Goal: Navigation & Orientation: Find specific page/section

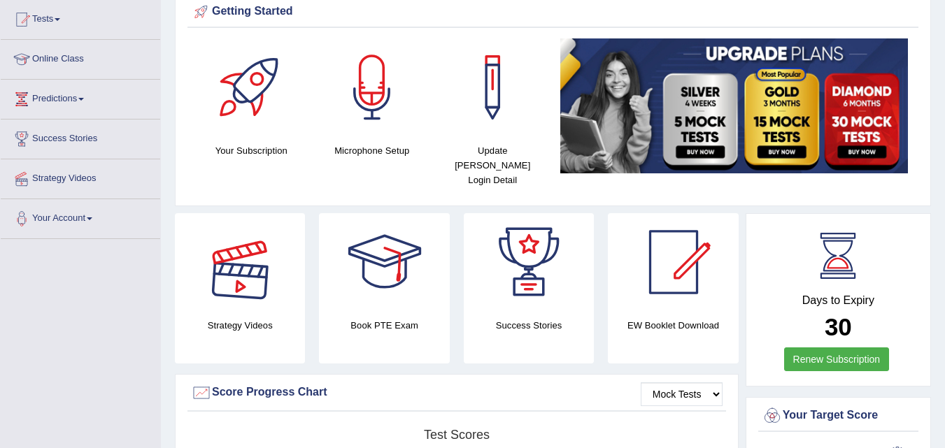
scroll to position [117, 0]
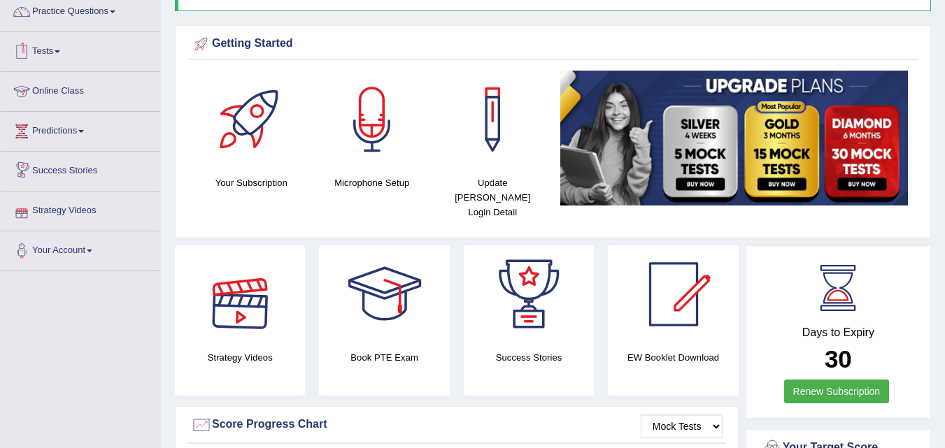
click at [54, 80] on link "Online Class" at bounding box center [81, 89] width 160 height 35
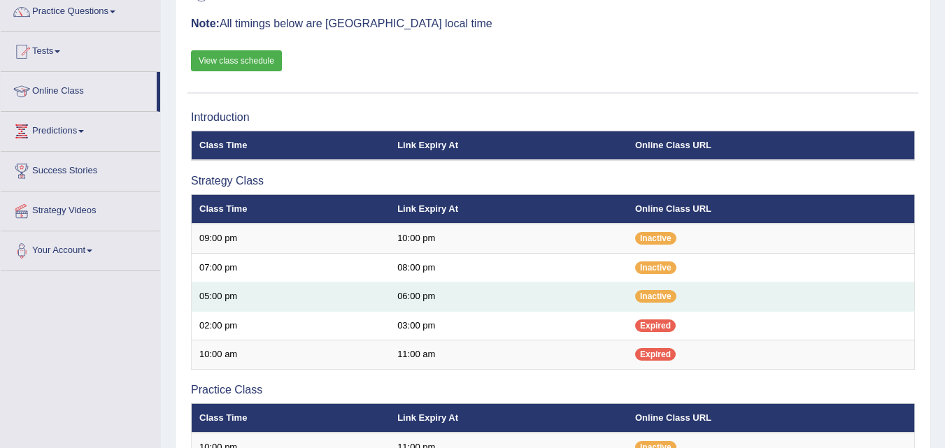
click at [489, 296] on td "06:00 pm" at bounding box center [509, 297] width 238 height 29
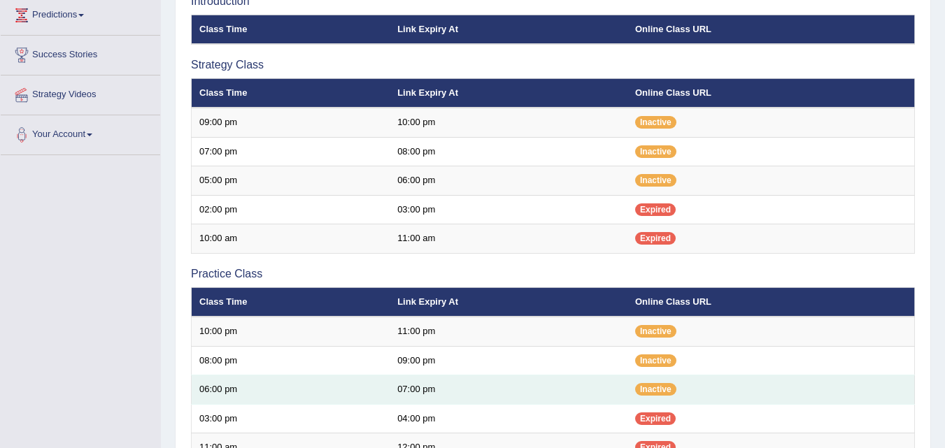
scroll to position [117, 0]
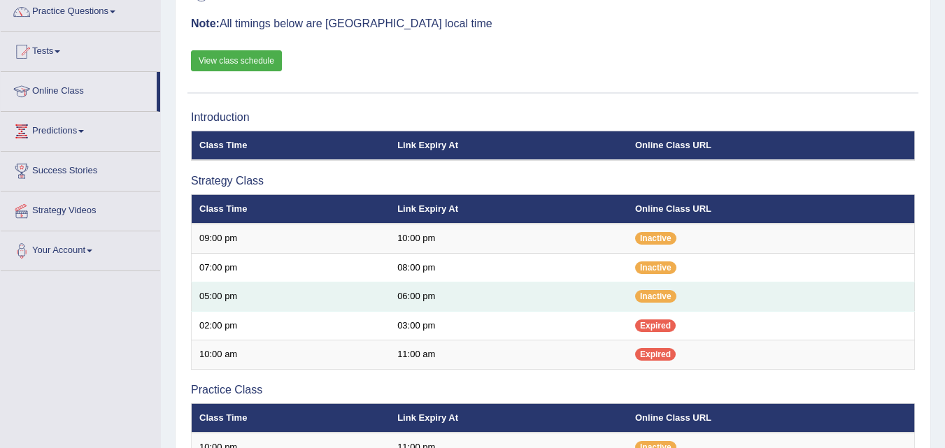
click at [436, 290] on td "06:00 pm" at bounding box center [509, 297] width 238 height 29
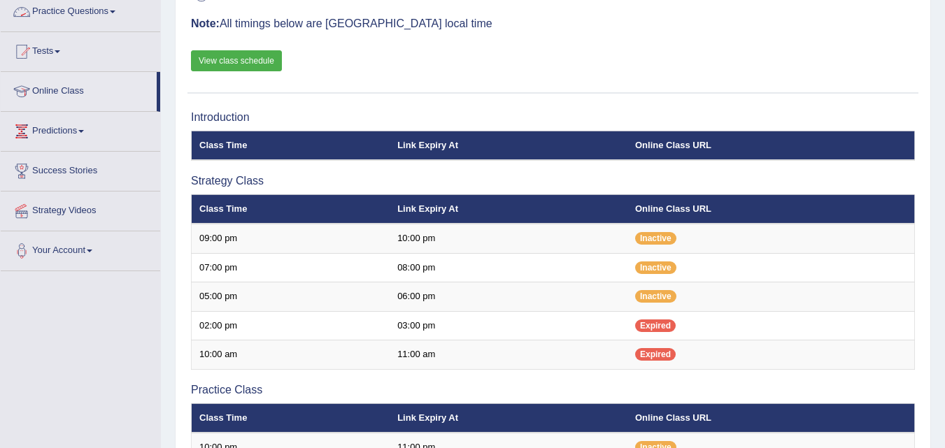
click at [209, 62] on link "View class schedule" at bounding box center [236, 60] width 91 height 21
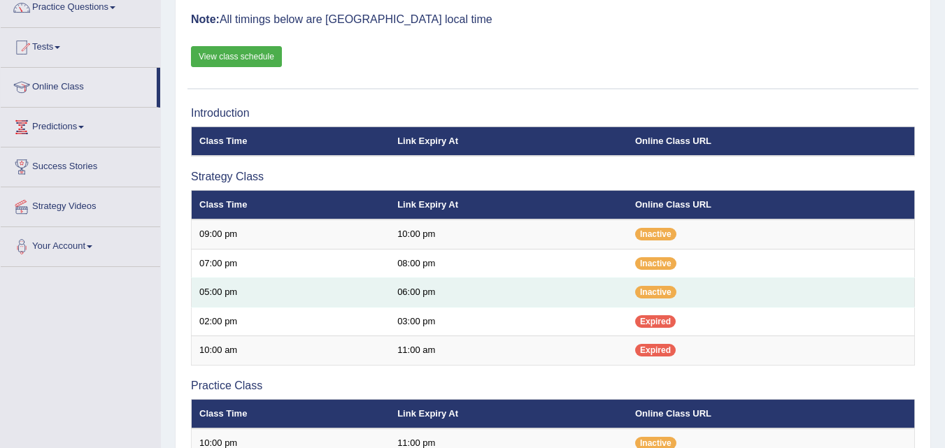
click at [432, 285] on td "06:00 pm" at bounding box center [509, 292] width 238 height 29
click at [669, 290] on span "Inactive" at bounding box center [655, 292] width 41 height 13
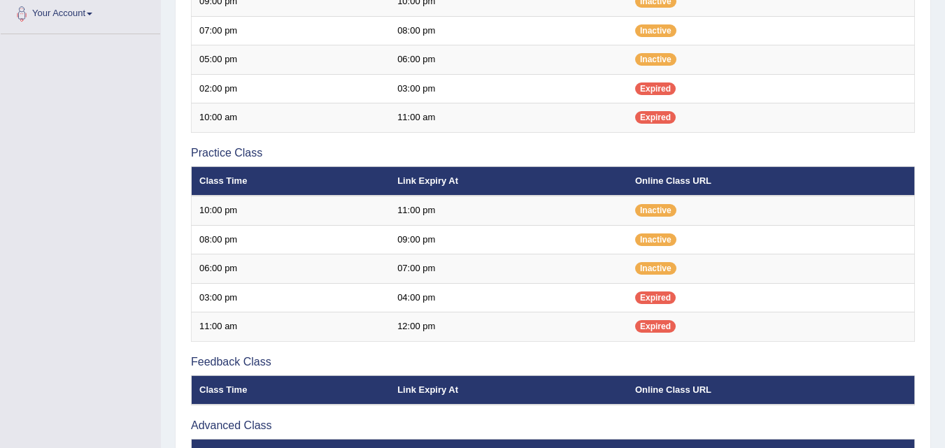
scroll to position [511, 0]
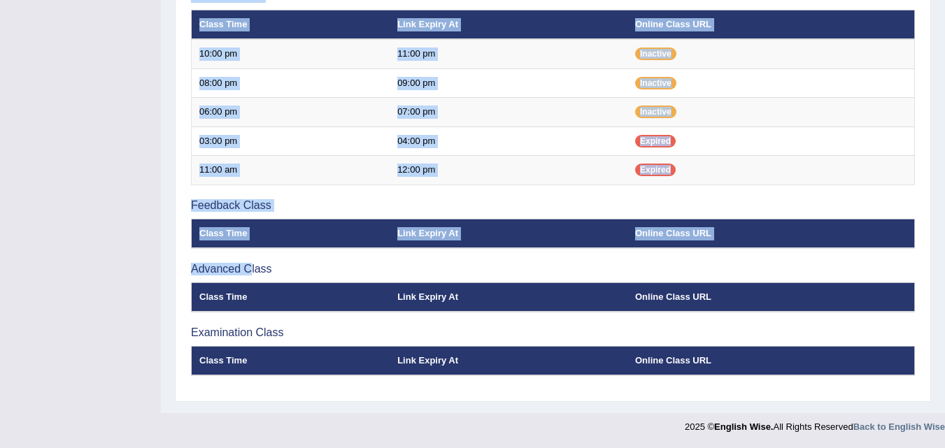
drag, startPoint x: 249, startPoint y: 268, endPoint x: 165, endPoint y: 264, distance: 84.1
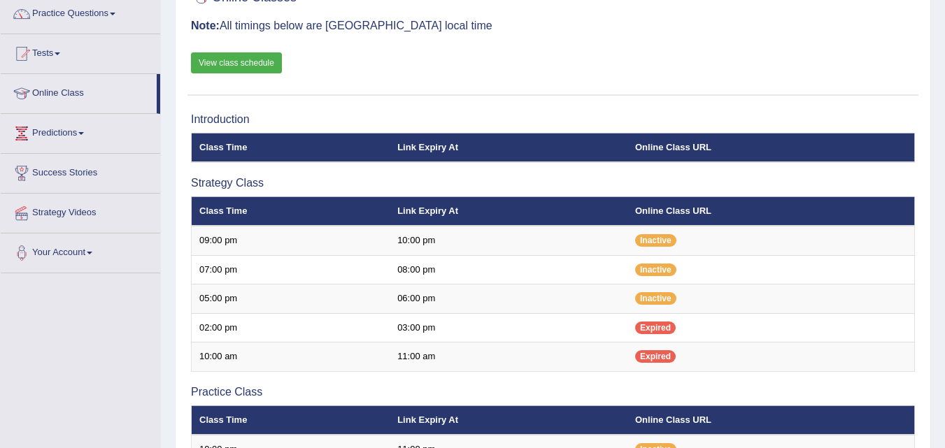
scroll to position [117, 0]
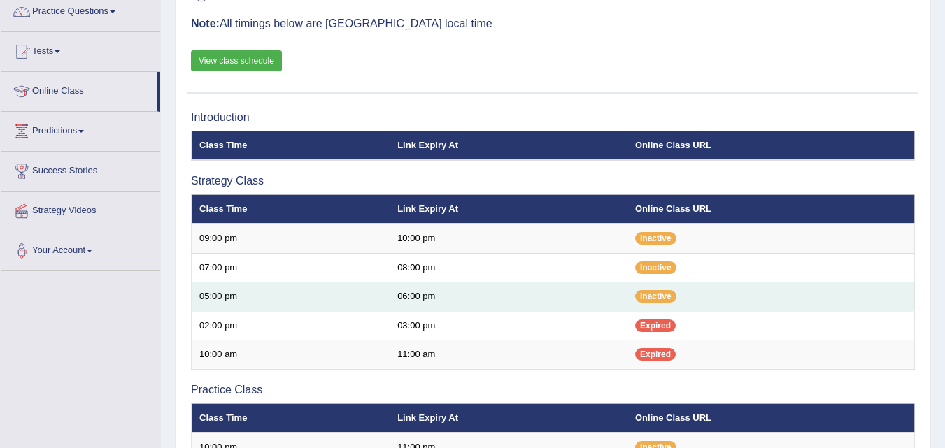
click at [332, 300] on td "05:00 pm" at bounding box center [291, 297] width 199 height 29
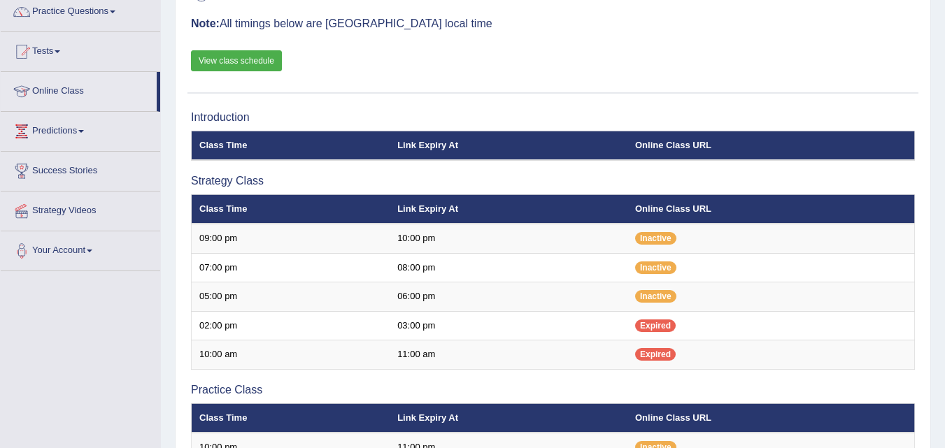
click at [90, 205] on link "Strategy Videos" at bounding box center [81, 209] width 160 height 35
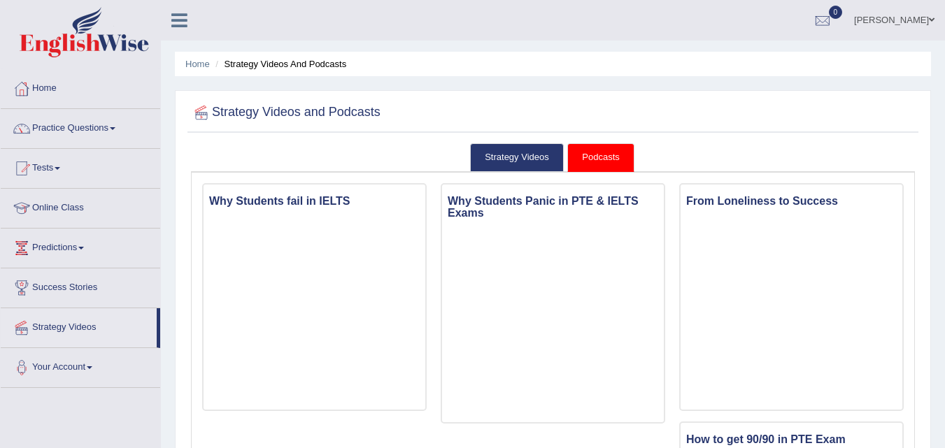
click at [69, 280] on link "Success Stories" at bounding box center [81, 286] width 160 height 35
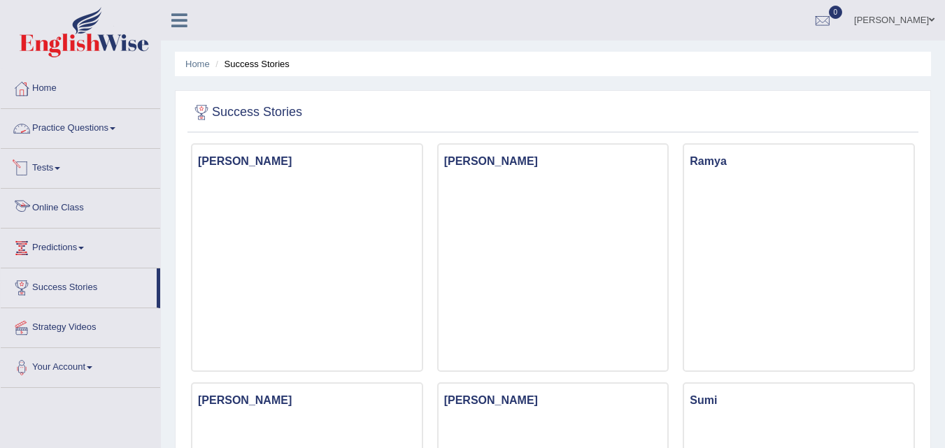
click at [71, 222] on link "Online Class" at bounding box center [81, 206] width 160 height 35
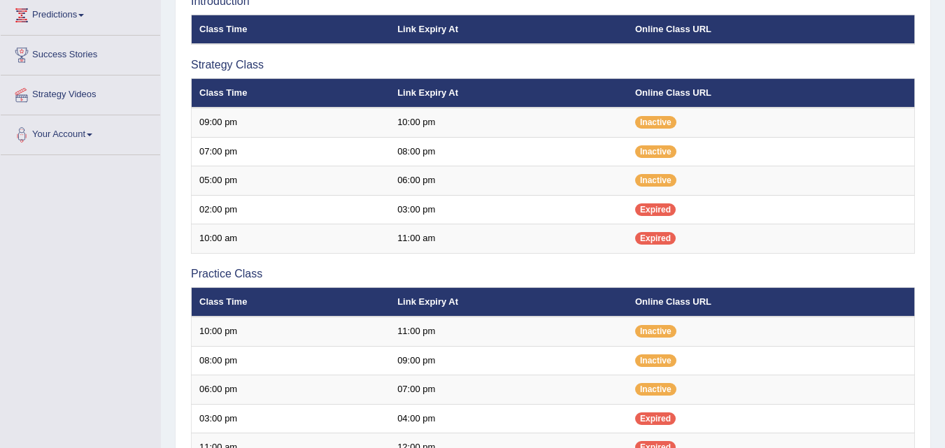
click at [643, 175] on span "Inactive" at bounding box center [655, 180] width 41 height 13
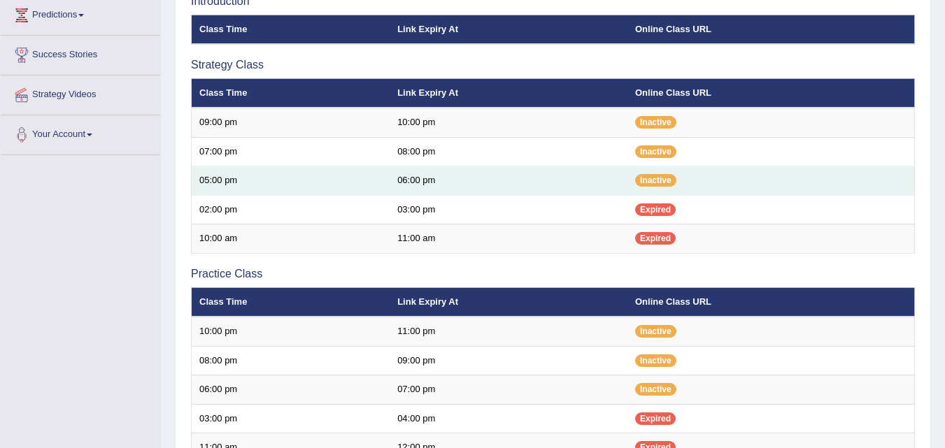
click at [492, 180] on td "06:00 pm" at bounding box center [509, 181] width 238 height 29
click at [470, 180] on td "06:00 pm" at bounding box center [509, 181] width 238 height 29
click at [660, 178] on span "Inactive" at bounding box center [655, 180] width 41 height 13
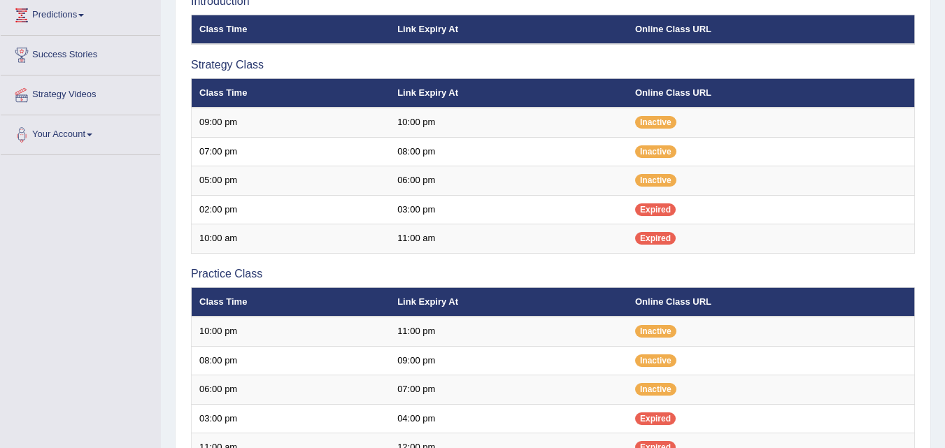
click at [582, 283] on div "Introduction Class Time Link Expiry At Online Class URL Strategy Class Class Ti…" at bounding box center [553, 330] width 731 height 685
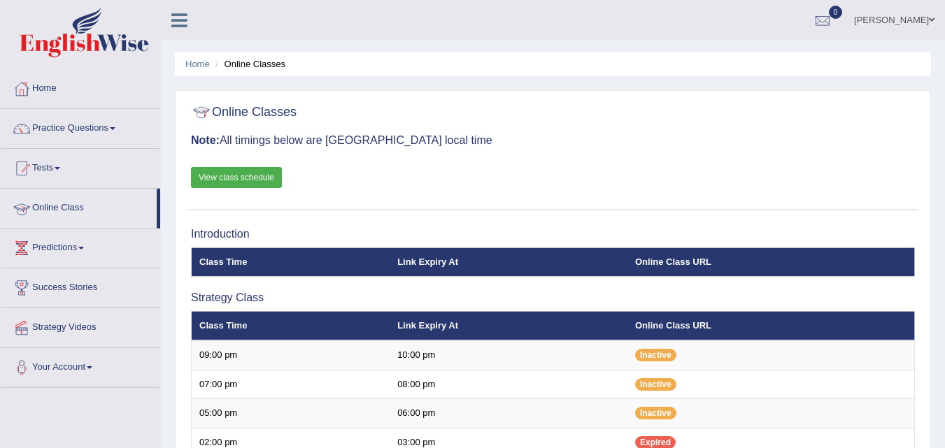
click at [92, 209] on link "Online Class" at bounding box center [79, 206] width 156 height 35
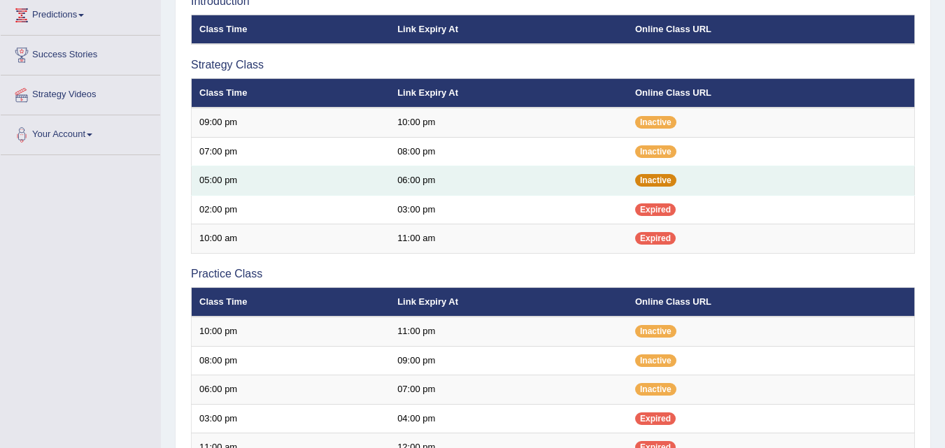
click at [657, 179] on span "Inactive" at bounding box center [655, 180] width 41 height 13
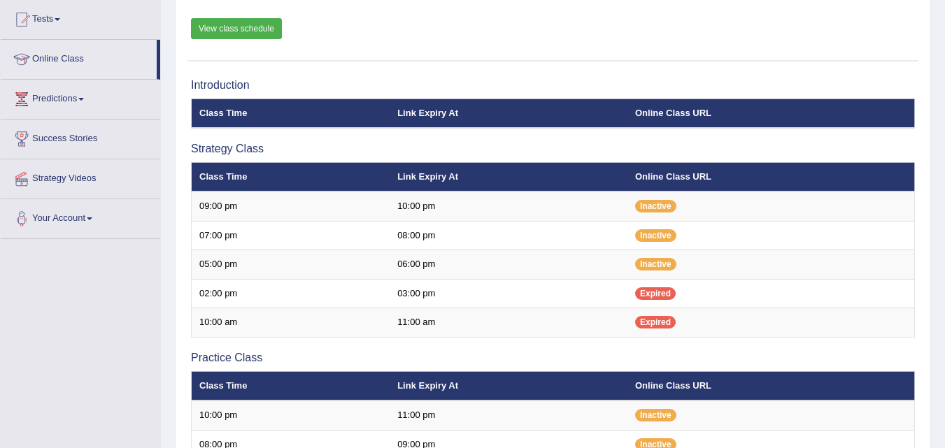
scroll to position [117, 0]
